Goal: Transaction & Acquisition: Purchase product/service

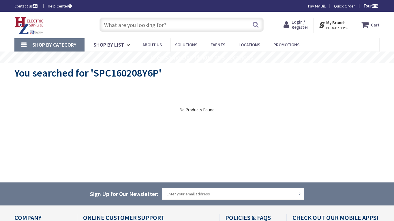
type input "Fourth [PERSON_NAME], [STREET_ADDRESS]"
